Goal: Transaction & Acquisition: Purchase product/service

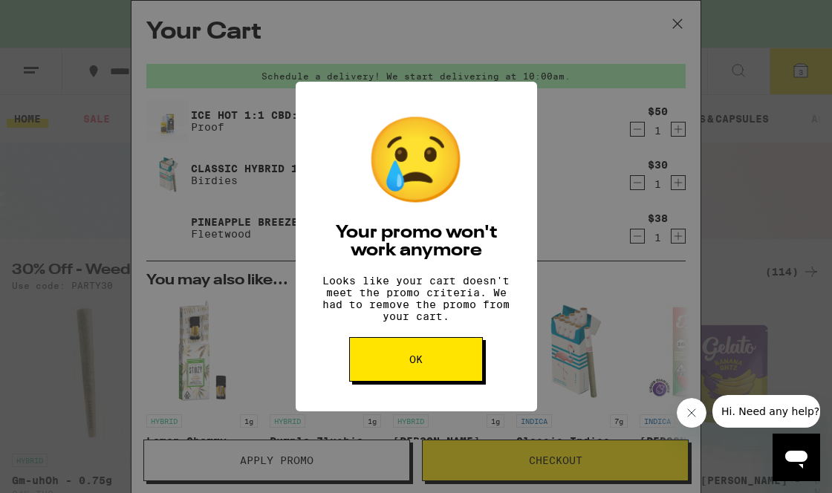
click at [412, 365] on span "OK" at bounding box center [416, 360] width 13 height 10
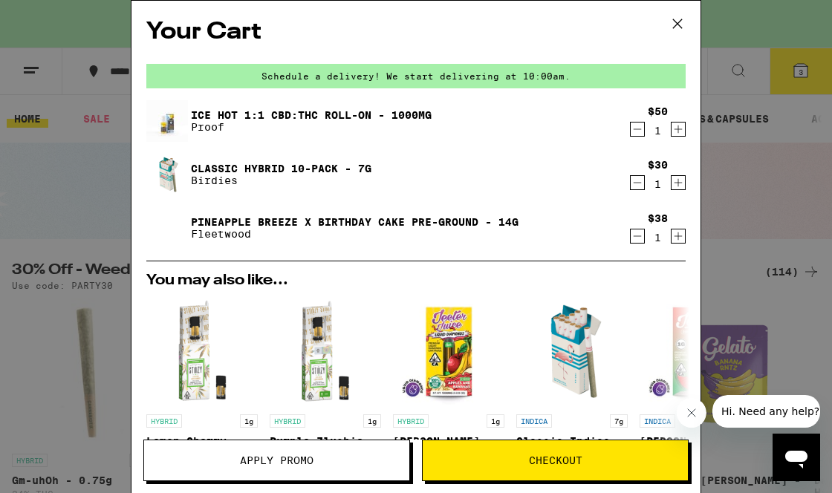
click at [684, 22] on icon at bounding box center [678, 24] width 22 height 22
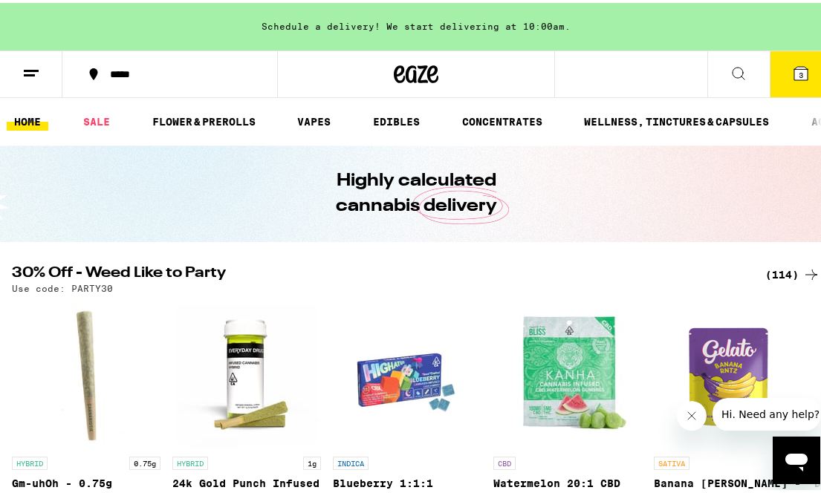
click at [781, 265] on div "(114)" at bounding box center [793, 272] width 55 height 18
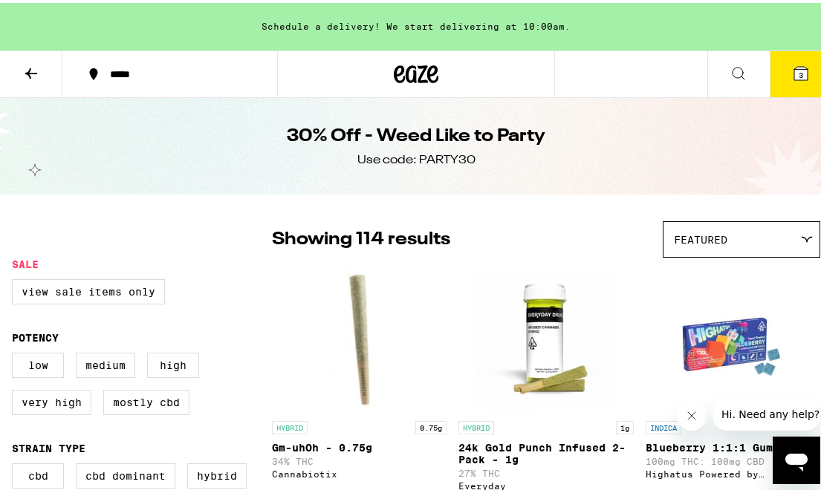
click at [780, 273] on img "Open page for Blueberry 1:1:1 Gummies from Highatus Powered by Cannabiotix" at bounding box center [732, 336] width 149 height 149
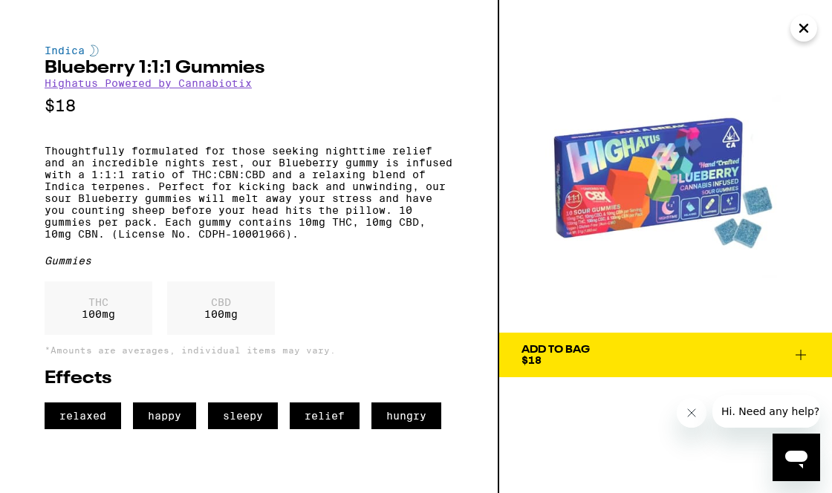
click at [809, 32] on icon "Close" at bounding box center [804, 28] width 18 height 22
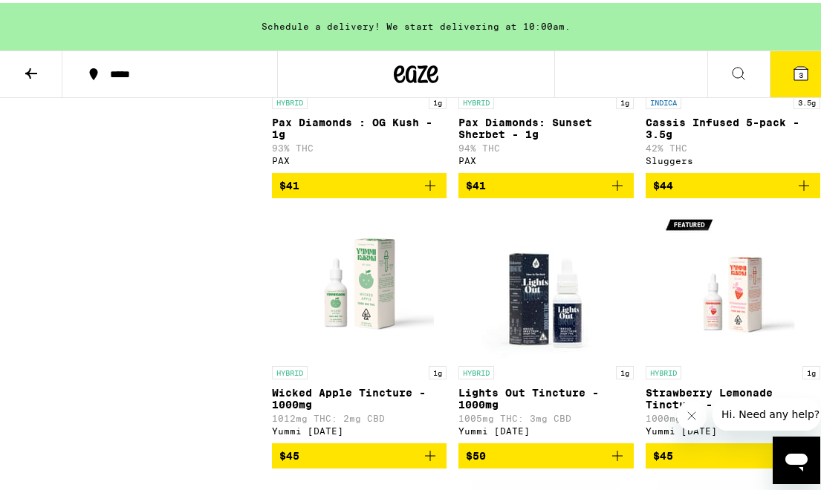
scroll to position [9182, 0]
